Goal: Complete application form

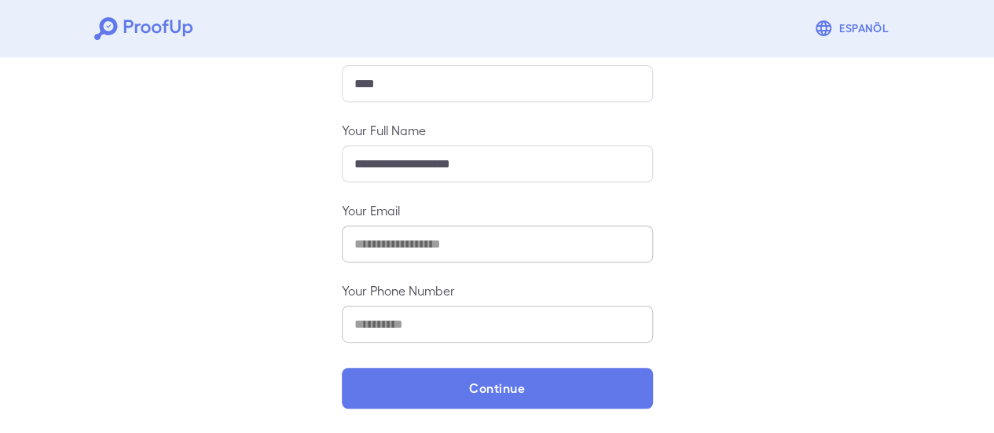
scroll to position [277, 0]
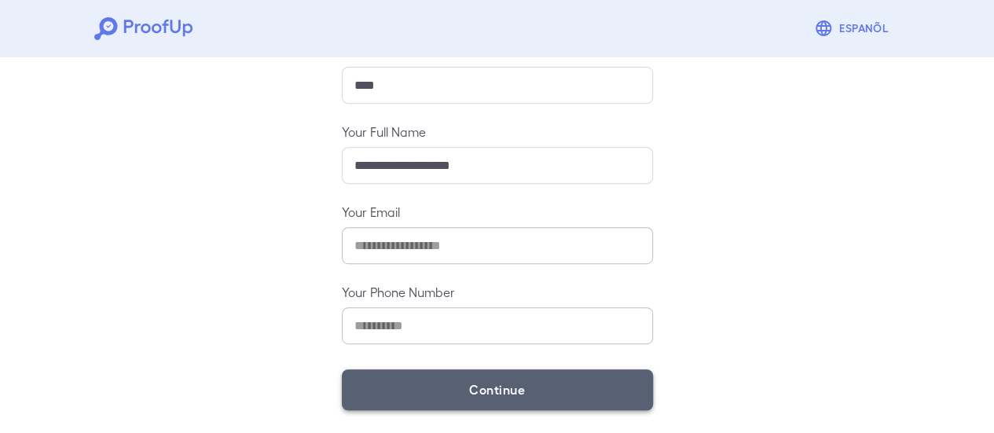
click at [459, 401] on button "Continue" at bounding box center [497, 389] width 311 height 41
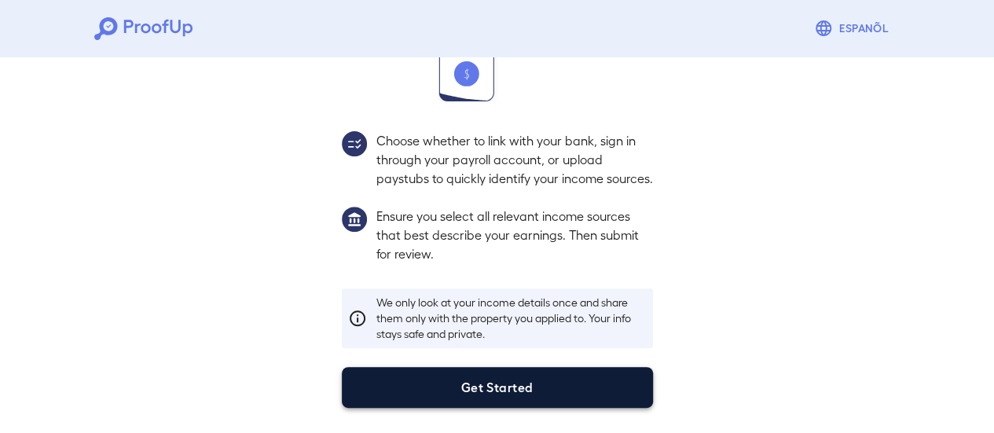
click at [460, 387] on button "Get Started" at bounding box center [497, 387] width 311 height 41
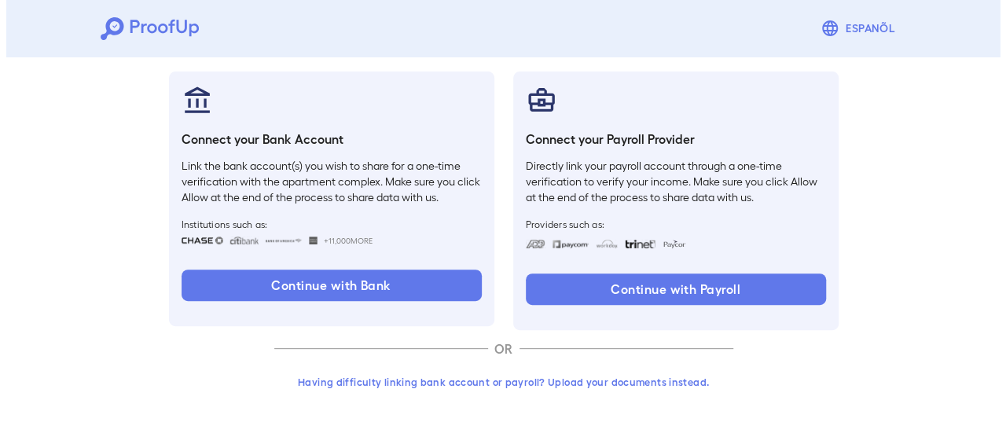
scroll to position [167, 0]
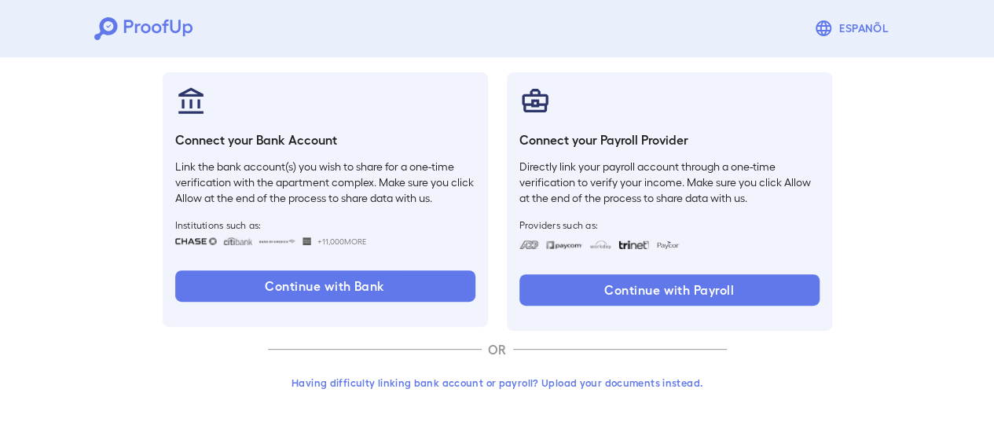
click at [460, 387] on button "Having difficulty linking bank account or payroll? Upload your documents instea…" at bounding box center [497, 382] width 459 height 28
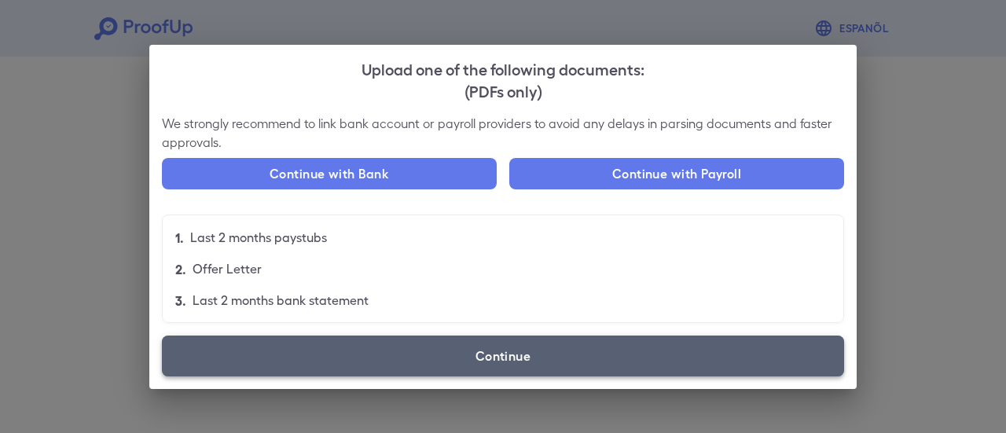
click at [439, 367] on label "Continue" at bounding box center [503, 355] width 682 height 41
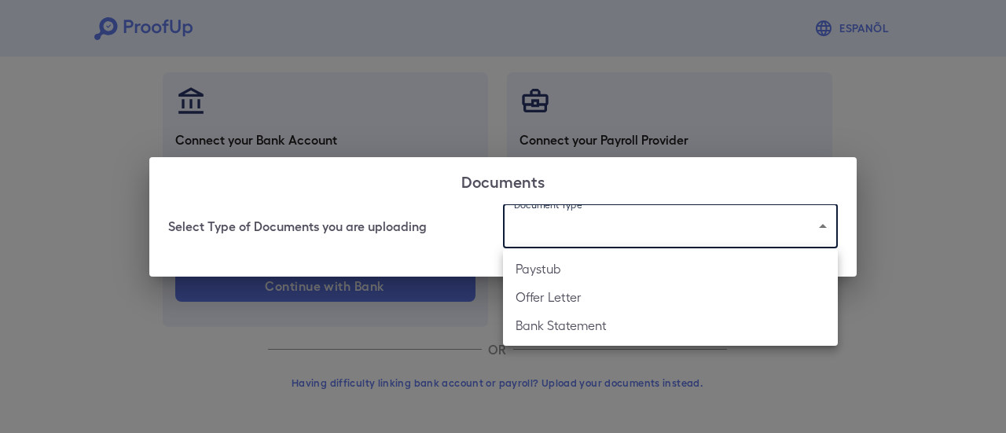
click at [604, 229] on body "Espanõl Go back How Would You Like to Verify Your Income? There are multiple wa…" at bounding box center [503, 133] width 1006 height 600
click at [578, 266] on li "Paystub" at bounding box center [670, 269] width 335 height 28
type input "*******"
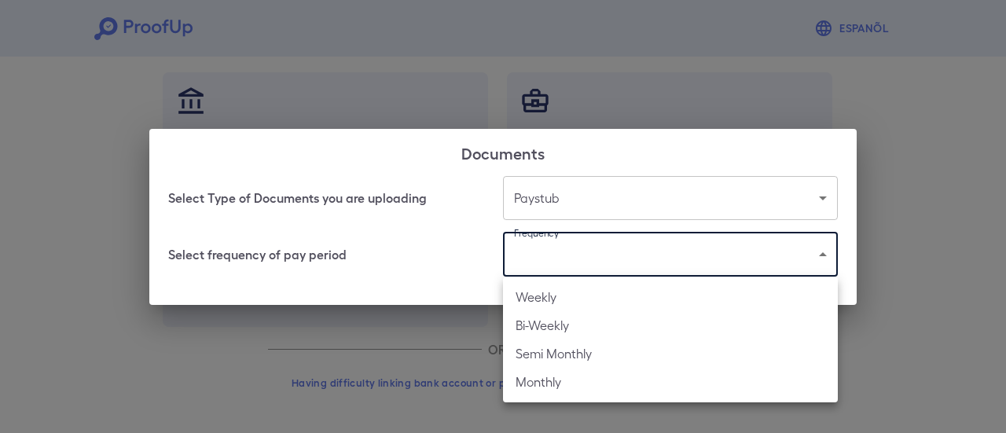
click at [578, 266] on body "Espanõl Go back How Would You Like to Verify Your Income? There are multiple wa…" at bounding box center [503, 133] width 1006 height 600
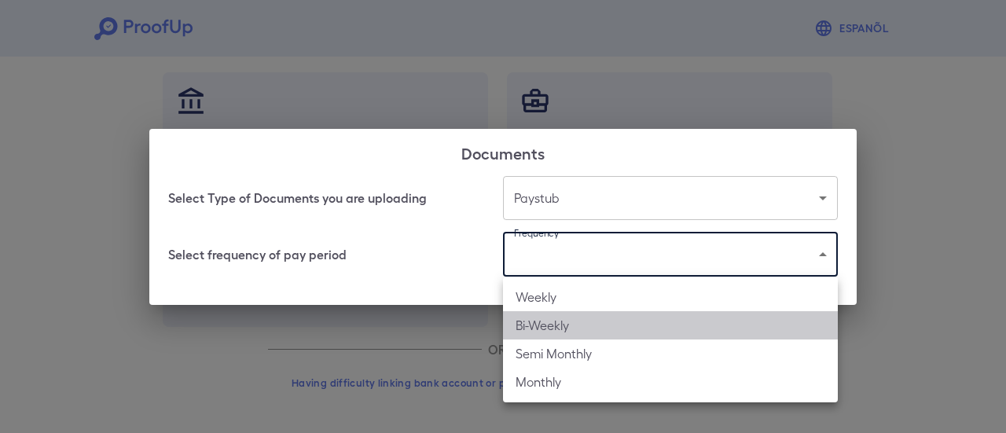
click at [558, 327] on li "Bi-Weekly" at bounding box center [670, 325] width 335 height 28
type input "*********"
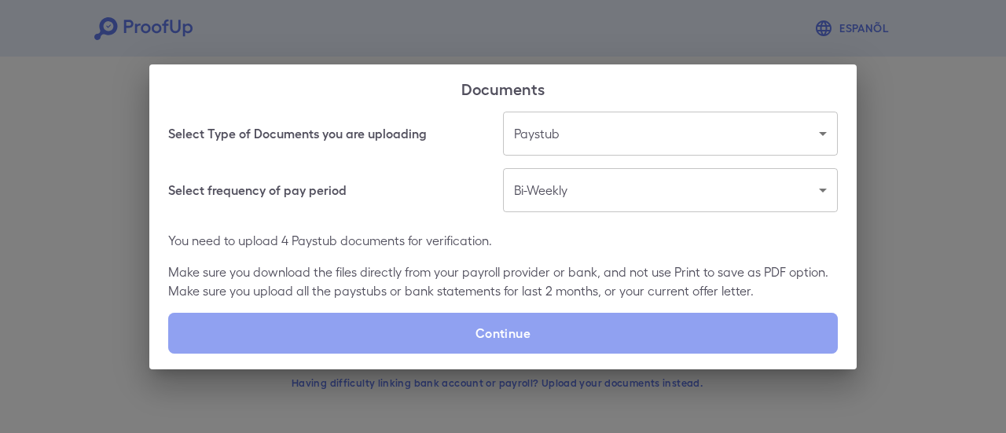
click at [558, 327] on label "Continue" at bounding box center [502, 333] width 669 height 41
click at [169, 353] on input "Continue" at bounding box center [168, 353] width 1 height 1
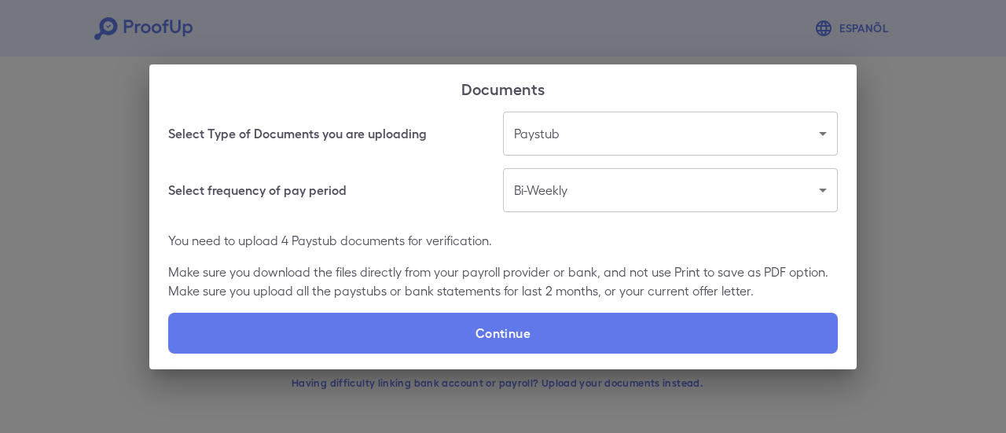
type input "**********"
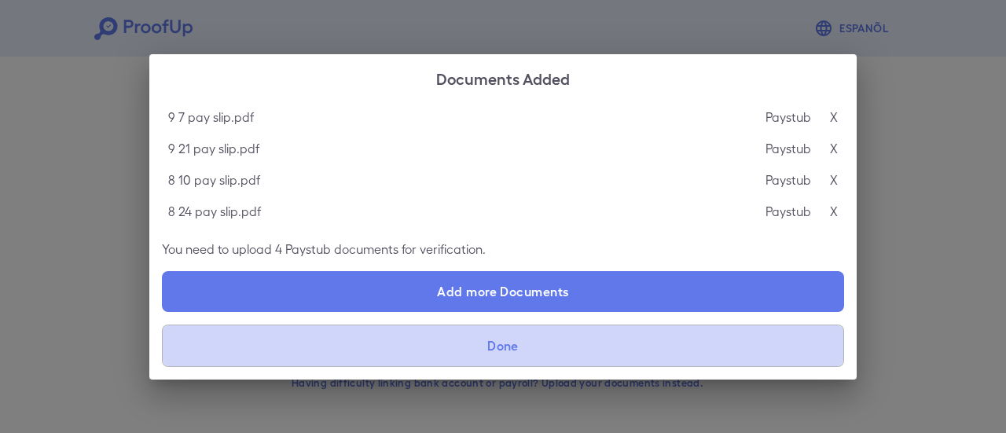
click at [421, 347] on button "Done" at bounding box center [503, 345] width 682 height 42
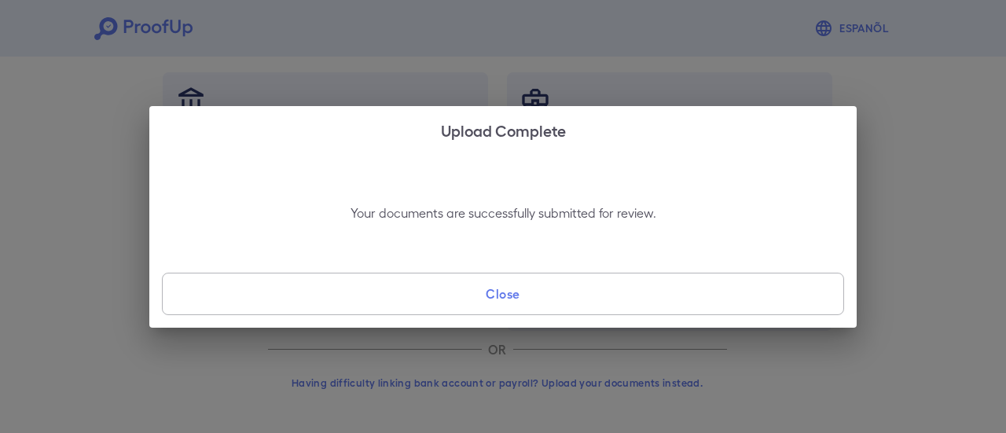
click at [506, 330] on div "Upload Complete Your documents are successfully submitted for review. Close" at bounding box center [503, 216] width 1006 height 433
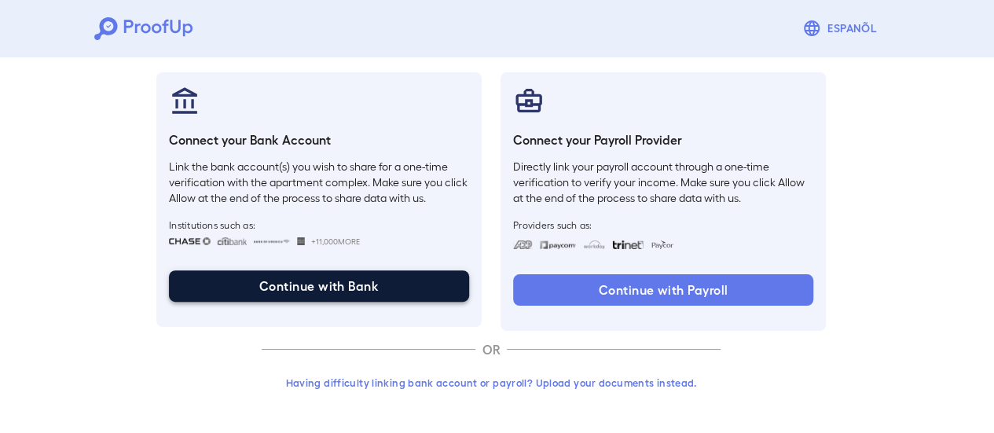
click at [456, 299] on button "Continue with Bank" at bounding box center [319, 285] width 300 height 31
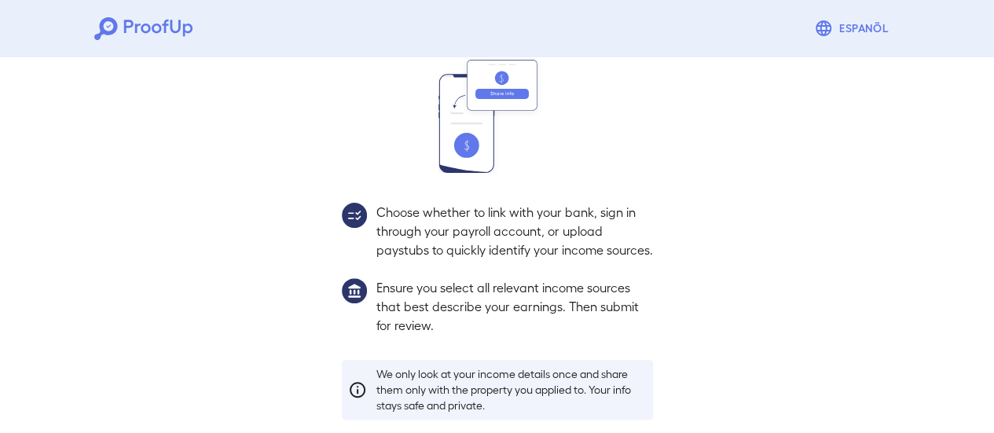
scroll to position [256, 0]
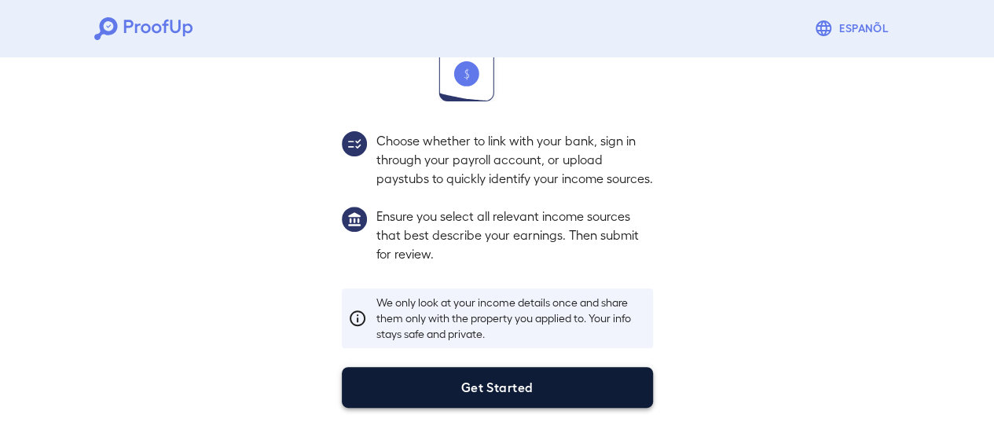
click at [507, 397] on button "Get Started" at bounding box center [497, 387] width 311 height 41
